Goal: Entertainment & Leisure: Consume media (video, audio)

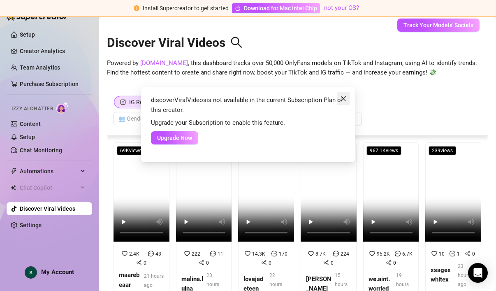
click at [346, 98] on icon "close" at bounding box center [343, 98] width 7 height 7
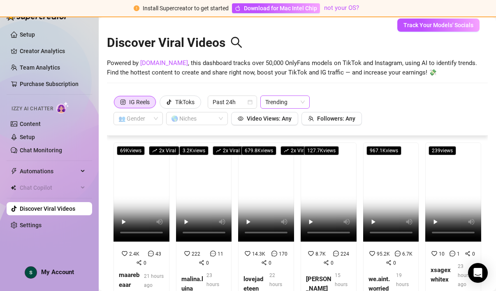
click at [275, 101] on span "Trending" at bounding box center [285, 102] width 40 height 12
click at [292, 122] on div "Trending" at bounding box center [286, 118] width 36 height 9
click at [383, 85] on div "Discover Viral Videos Powered by [DOMAIN_NAME] , this dashboard tracks over 50,…" at bounding box center [297, 58] width 381 height 70
click at [159, 201] on video at bounding box center [142, 191] width 56 height 99
click at [207, 183] on video at bounding box center [204, 191] width 56 height 99
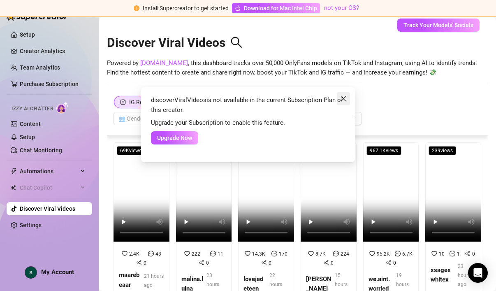
click at [345, 98] on icon "close" at bounding box center [343, 98] width 7 height 7
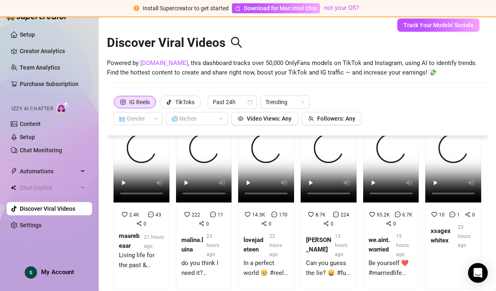
scroll to position [33, 0]
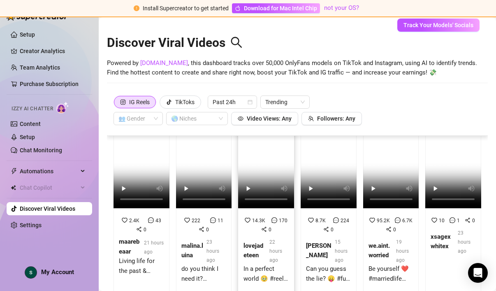
click at [270, 165] on video at bounding box center [266, 158] width 56 height 99
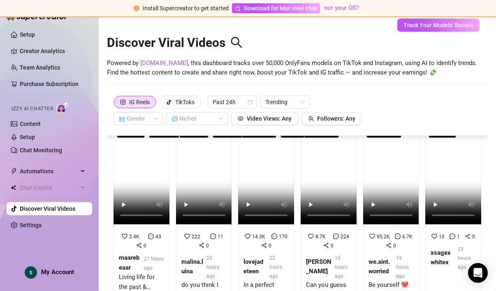
scroll to position [0, 0]
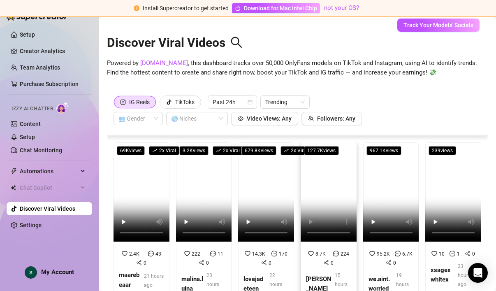
click at [329, 211] on video at bounding box center [329, 191] width 56 height 99
click at [398, 207] on video at bounding box center [391, 191] width 56 height 99
click at [449, 193] on video at bounding box center [454, 191] width 56 height 99
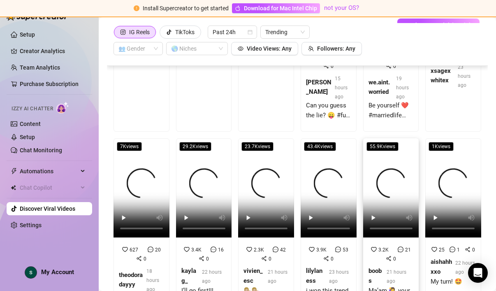
scroll to position [127, 0]
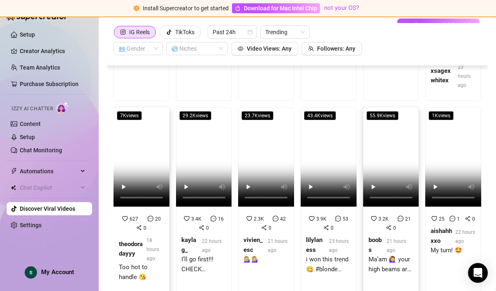
click at [138, 182] on video at bounding box center [142, 156] width 56 height 99
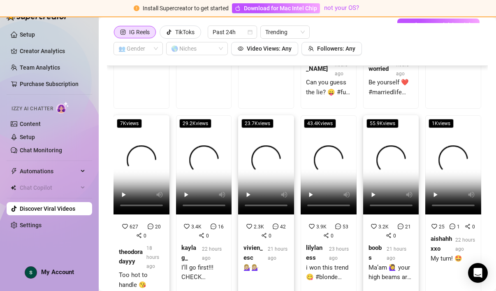
scroll to position [144, 0]
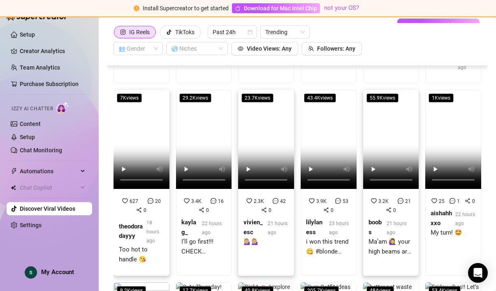
click at [268, 153] on video at bounding box center [266, 139] width 56 height 99
click at [335, 142] on video at bounding box center [329, 139] width 56 height 99
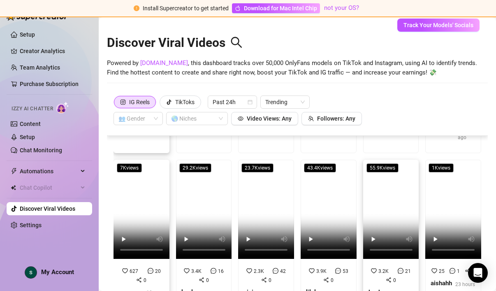
scroll to position [0, 0]
